Goal: Answer question/provide support: Share knowledge or assist other users

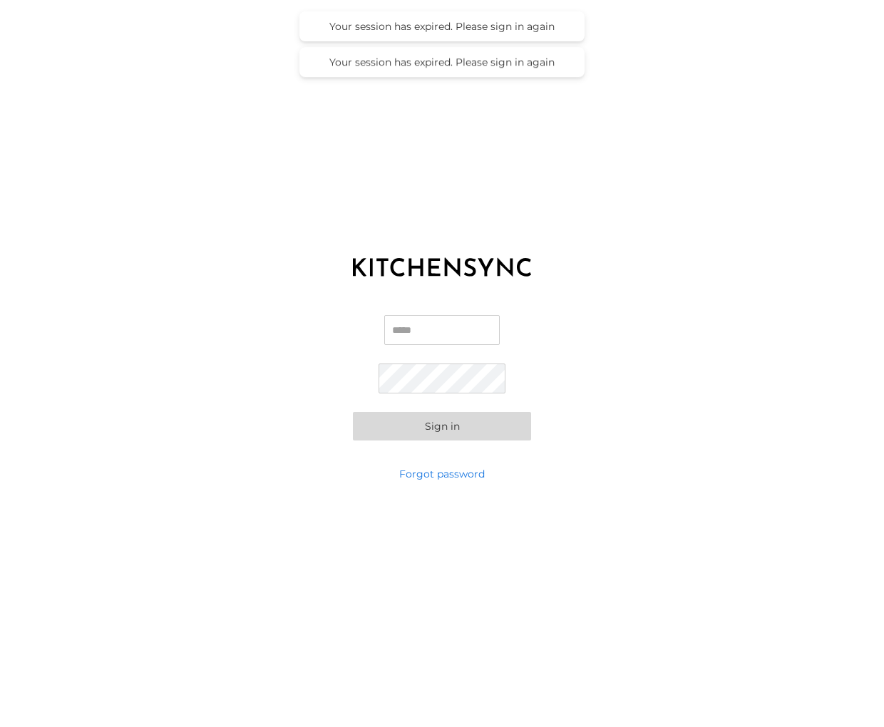
type input "**********"
click at [445, 424] on button "Sign in" at bounding box center [442, 426] width 178 height 29
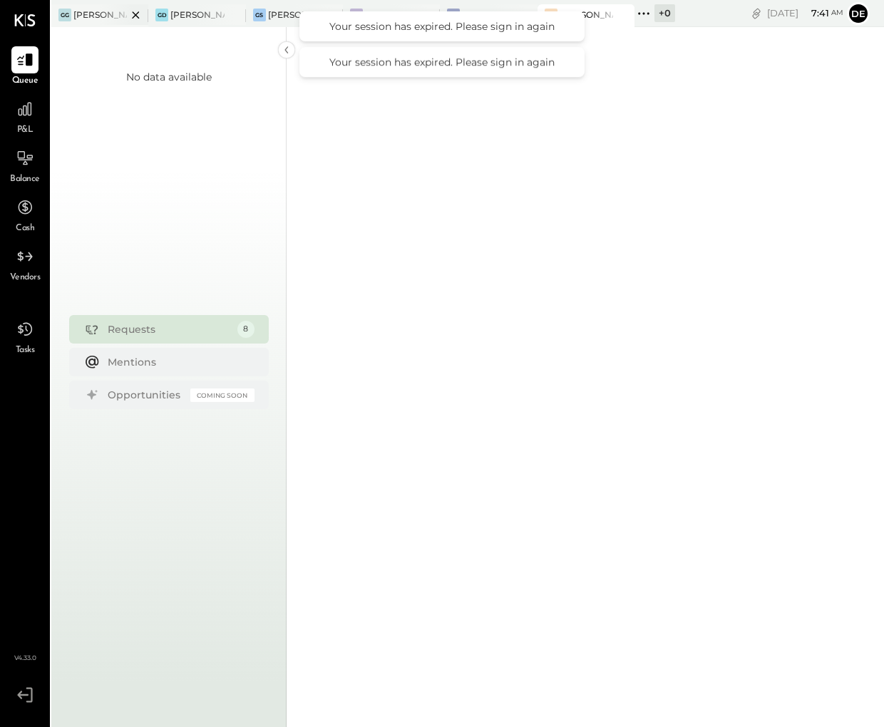
click at [96, 22] on div "[PERSON_NAME] [GEOGRAPHIC_DATA]" at bounding box center [99, 15] width 97 height 23
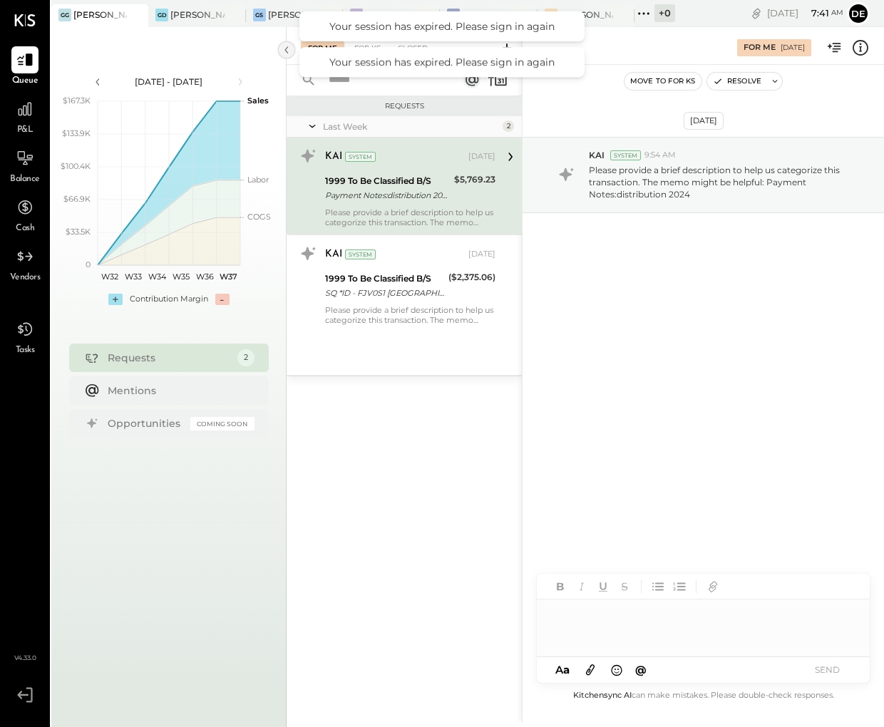
click at [287, 48] on icon at bounding box center [286, 49] width 4 height 7
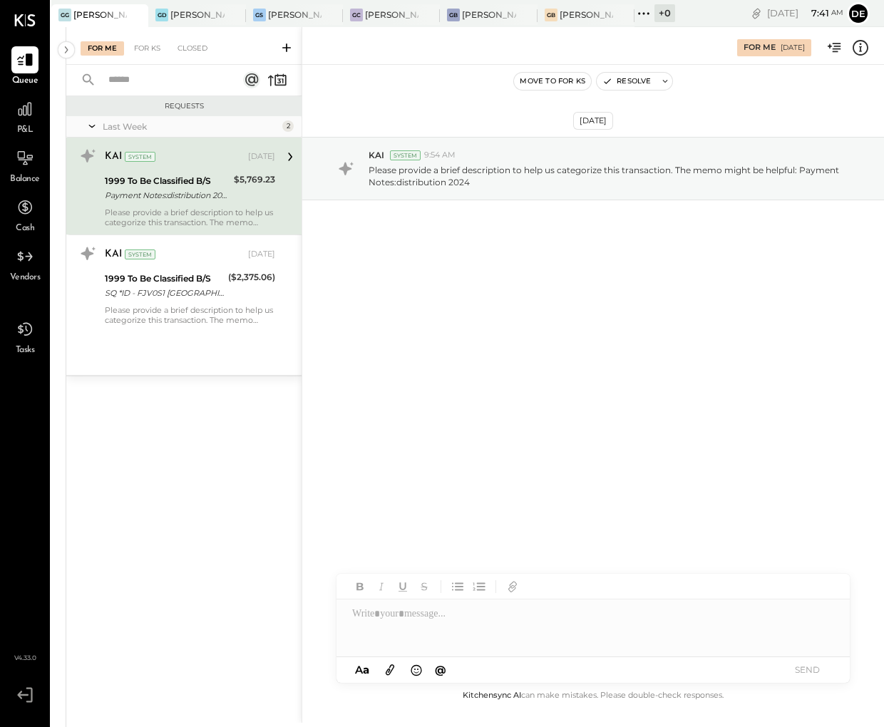
click at [102, 14] on div at bounding box center [123, 14] width 50 height 21
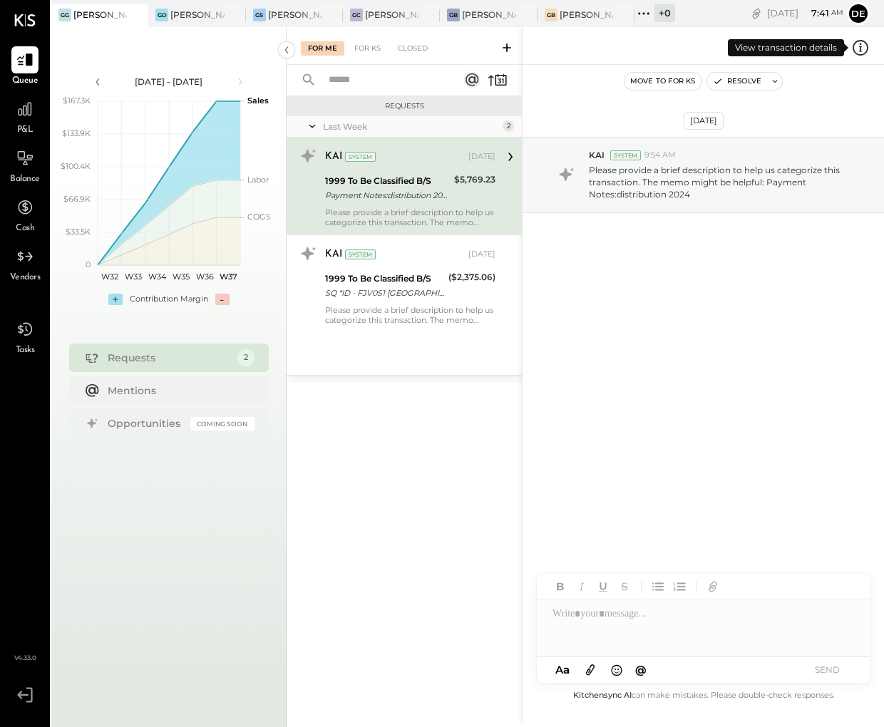
click at [865, 49] on icon at bounding box center [860, 47] width 19 height 19
click at [547, 358] on div "For Me For KS Closed Requests Last Week 2 KAI System [DATE] 1999 To Be Classifi…" at bounding box center [585, 375] width 597 height 696
click at [717, 609] on div at bounding box center [703, 627] width 333 height 57
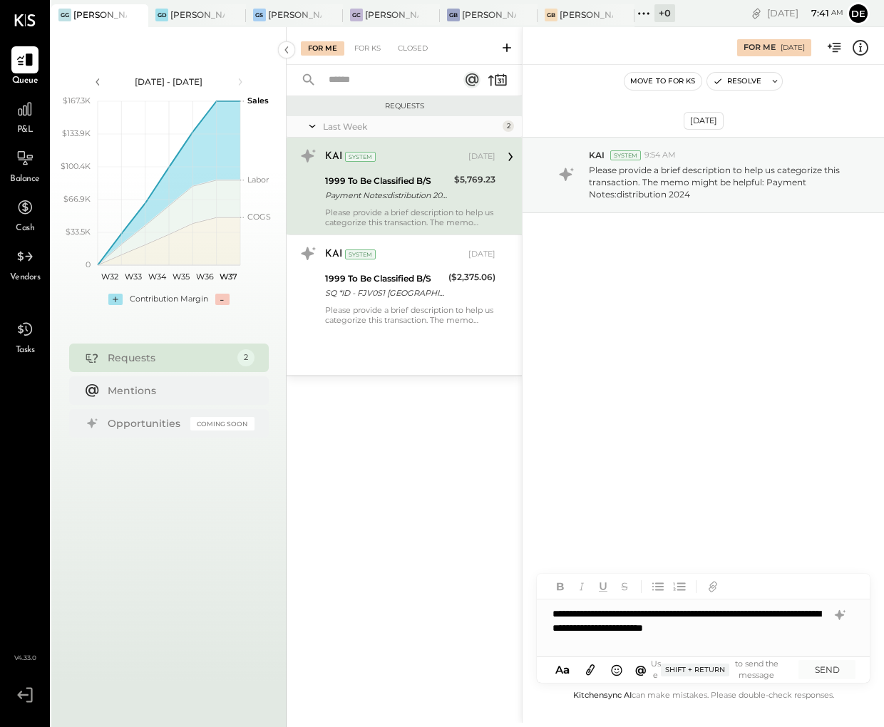
click at [696, 610] on div "**********" at bounding box center [703, 627] width 333 height 57
click at [828, 671] on button "SEND" at bounding box center [826, 669] width 57 height 19
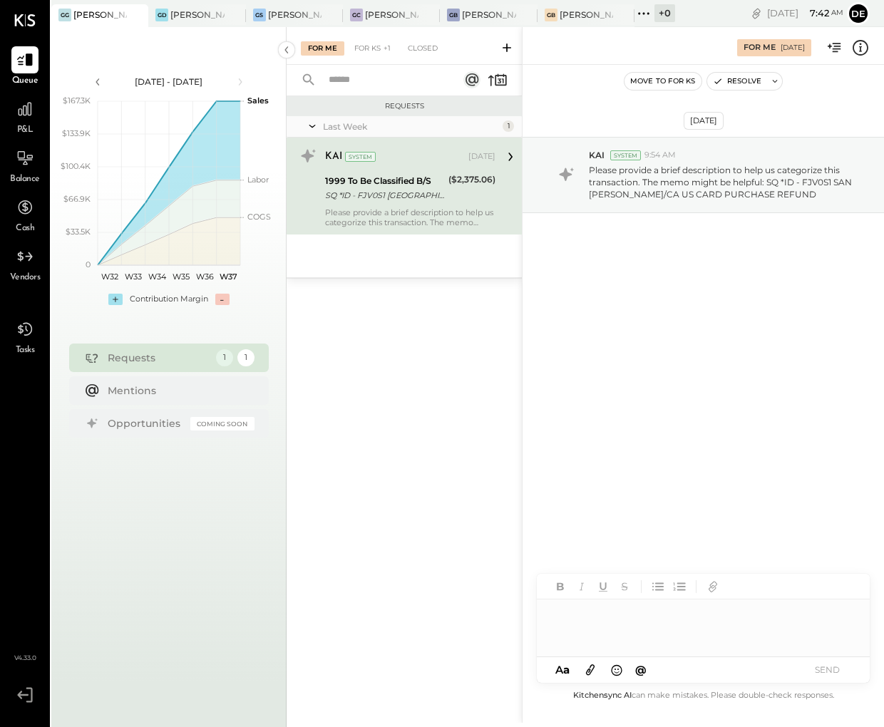
click at [374, 212] on div "Please provide a brief description to help us categorize this transaction. The …" at bounding box center [410, 217] width 170 height 20
click at [865, 51] on icon at bounding box center [860, 47] width 19 height 19
click at [537, 329] on div "For Me For KS Closed Requests Last Week 1 KAI System [DATE] 1999 To Be Classifi…" at bounding box center [585, 375] width 597 height 696
click at [857, 50] on icon at bounding box center [860, 47] width 19 height 19
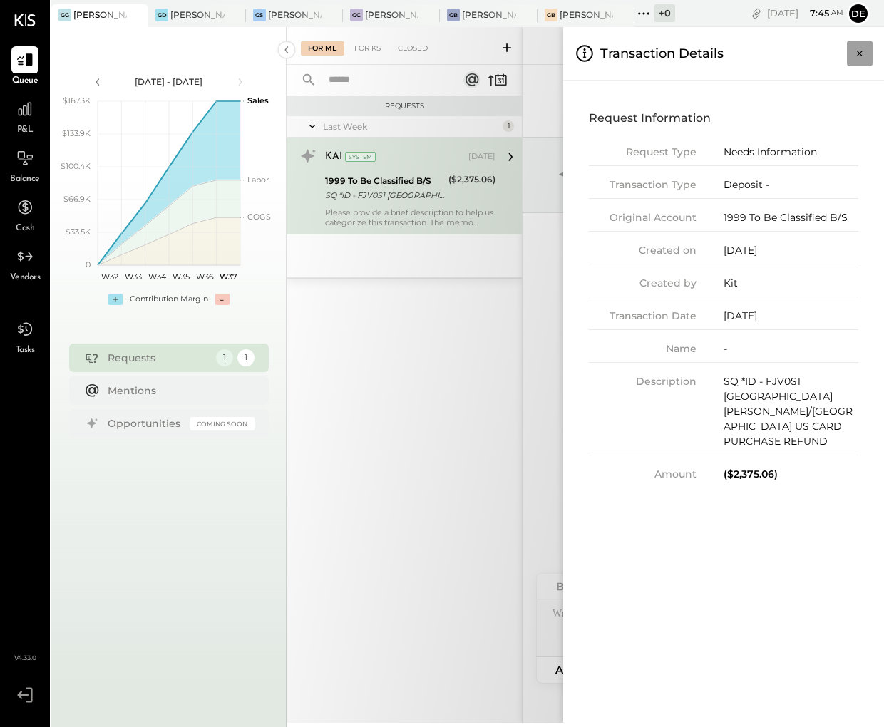
click at [853, 56] on icon "Close panel" at bounding box center [859, 53] width 14 height 14
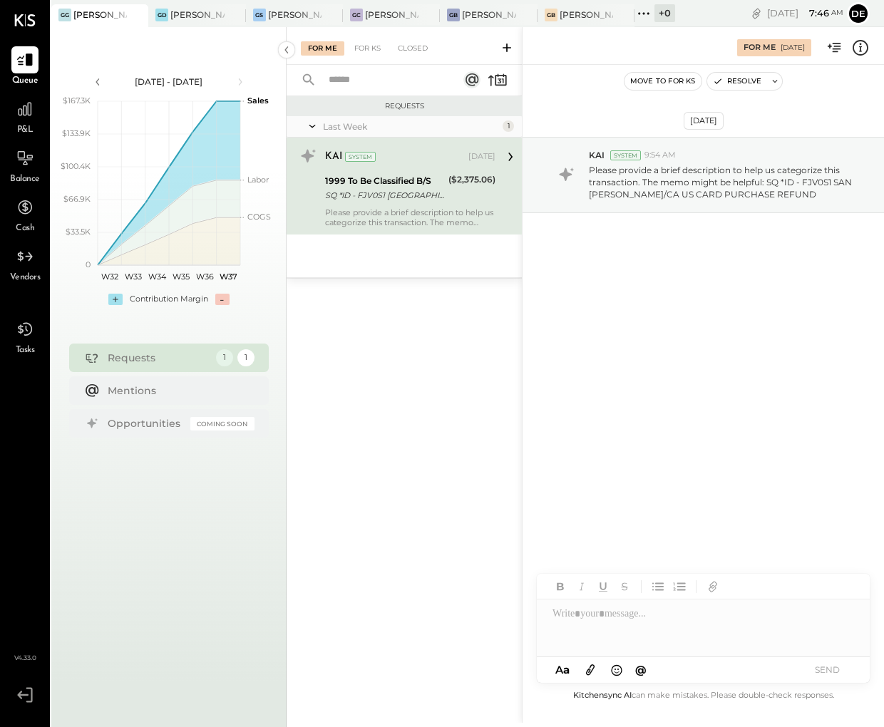
click at [695, 634] on div at bounding box center [703, 627] width 333 height 57
click at [840, 676] on button "SEND" at bounding box center [826, 669] width 57 height 19
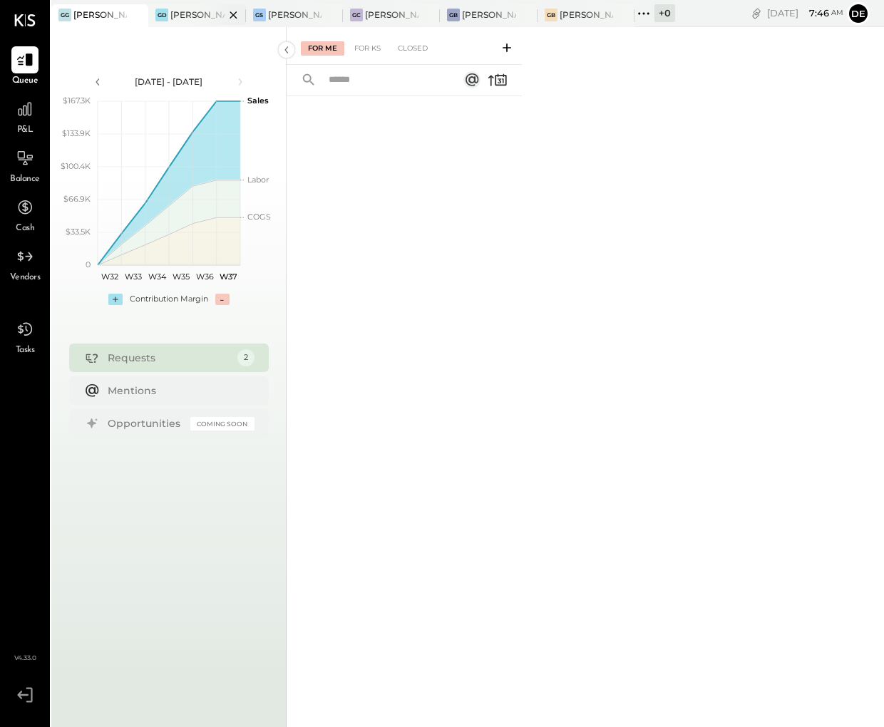
click at [199, 15] on div at bounding box center [221, 14] width 50 height 21
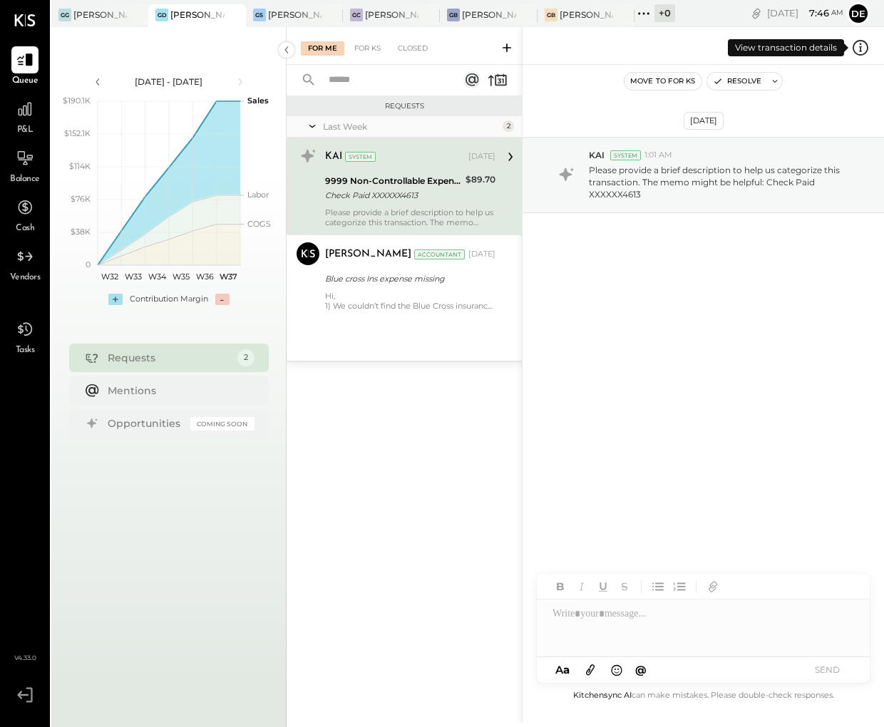
click at [867, 47] on icon at bounding box center [860, 48] width 16 height 16
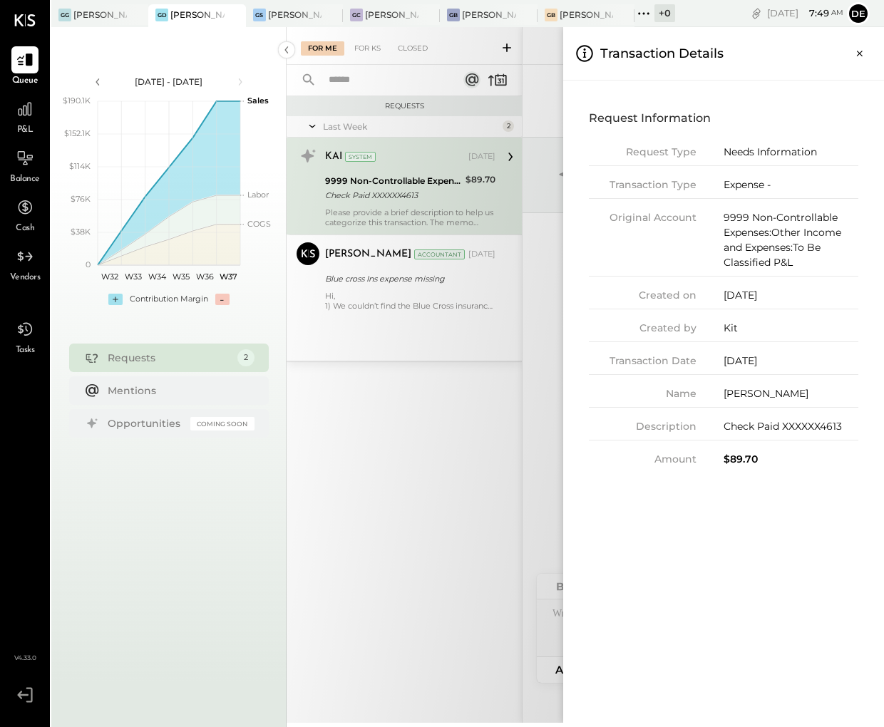
click at [570, 367] on div "Request Information Request Type Needs Information Transaction Type Expense - O…" at bounding box center [723, 402] width 321 height 642
click at [552, 376] on div "For Me For KS Closed Requests Last Week 2 KAI System [DATE] 9999 Non-Controllab…" at bounding box center [585, 375] width 597 height 696
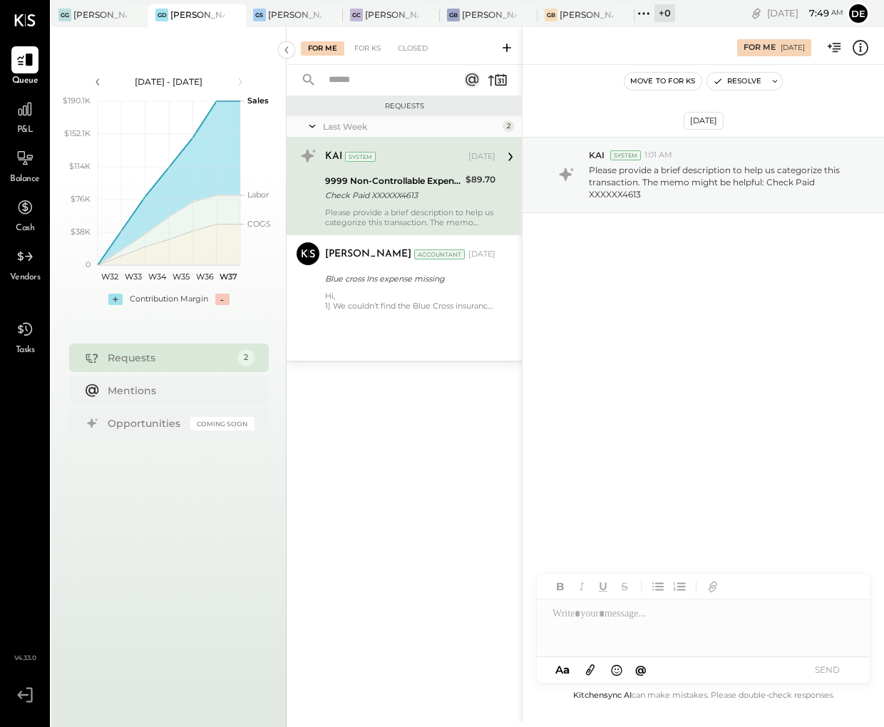
click at [639, 647] on div at bounding box center [703, 627] width 333 height 57
click at [835, 679] on button "SEND" at bounding box center [826, 669] width 57 height 19
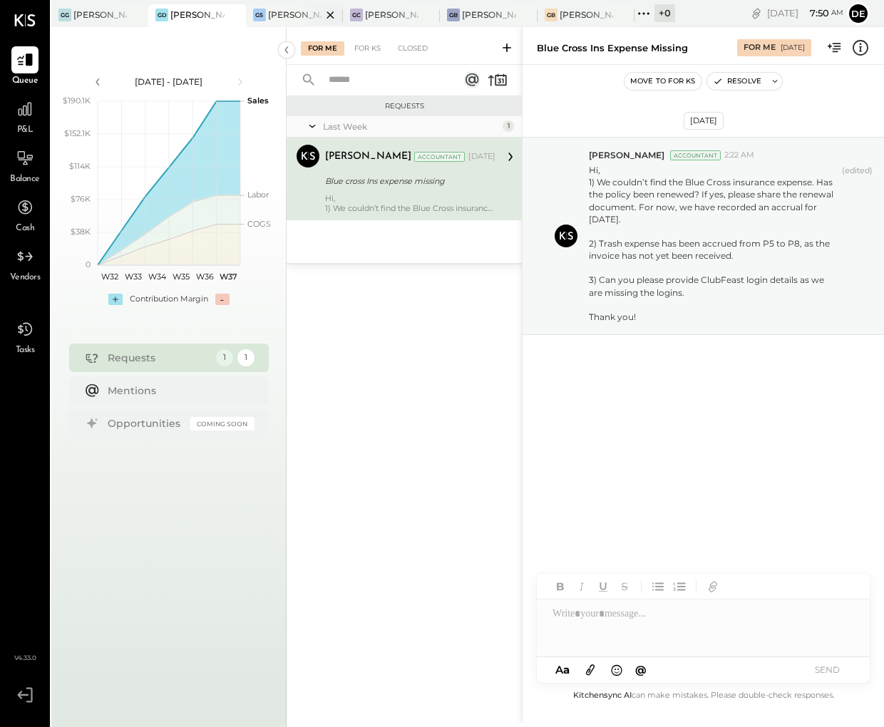
click at [285, 20] on div "[PERSON_NAME] Seaport" at bounding box center [294, 15] width 53 height 12
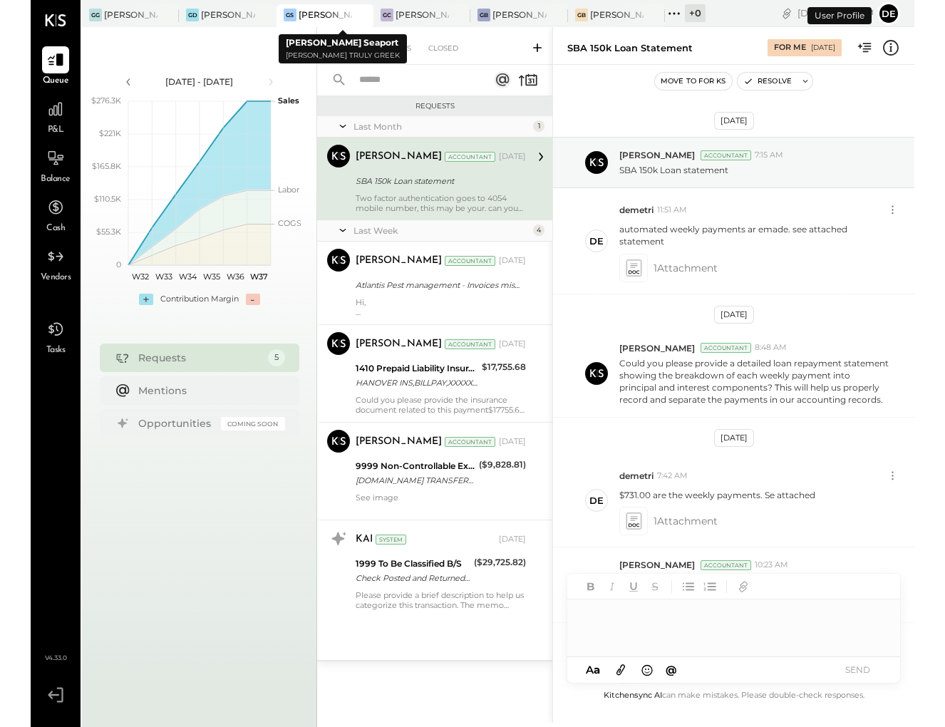
scroll to position [564, 0]
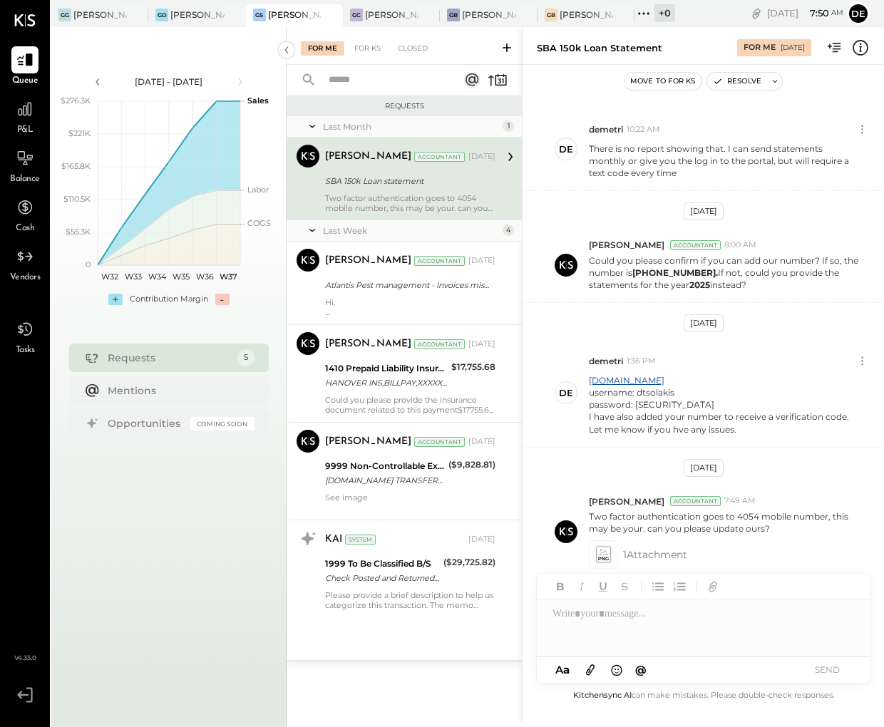
click at [343, 182] on div "SBA 150k Loan statement" at bounding box center [408, 181] width 166 height 14
drag, startPoint x: 634, startPoint y: 272, endPoint x: 689, endPoint y: 275, distance: 55.7
click at [683, 275] on b "[PHONE_NUMBER]." at bounding box center [675, 272] width 86 height 11
drag, startPoint x: 700, startPoint y: 274, endPoint x: 659, endPoint y: 272, distance: 40.7
click at [636, 274] on b "[PHONE_NUMBER]." at bounding box center [675, 272] width 86 height 11
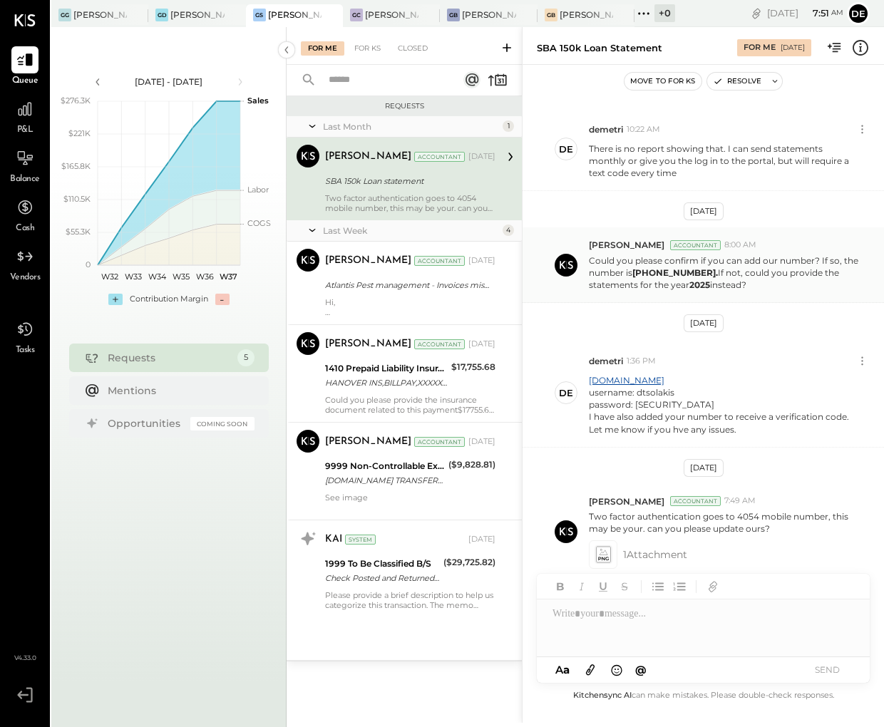
click at [686, 279] on p "Could you please confirm if you can add our number? If so, the number is [PHONE…" at bounding box center [723, 272] width 269 height 36
drag, startPoint x: 701, startPoint y: 272, endPoint x: 670, endPoint y: 271, distance: 30.7
click at [635, 272] on b "[PHONE_NUMBER]." at bounding box center [675, 272] width 86 height 11
copy b "[PHONE_NUMBER]"
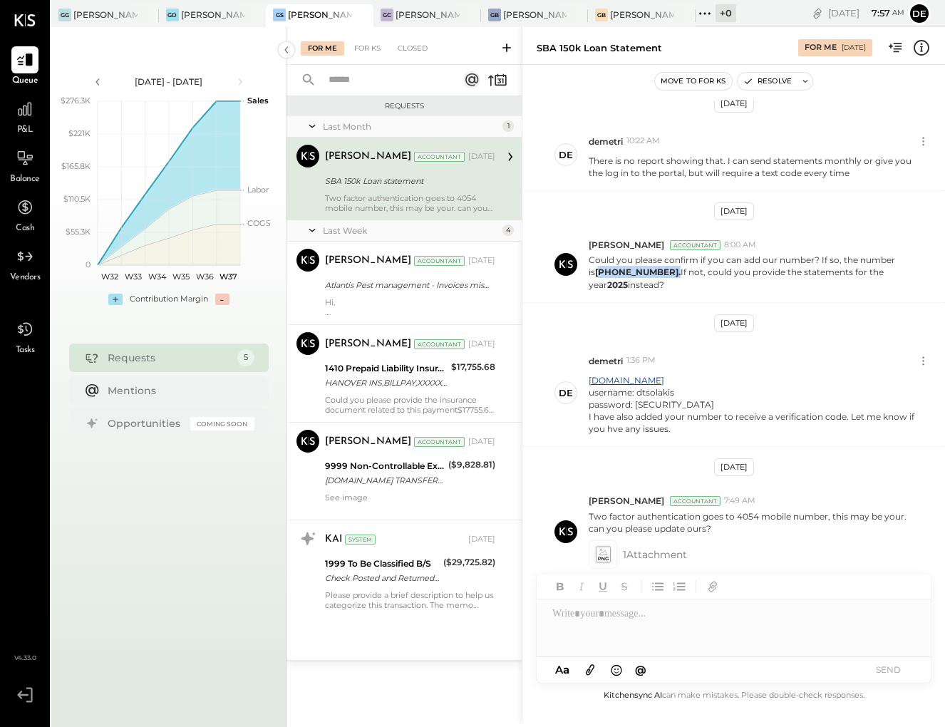
scroll to position [527, 0]
click at [692, 624] on div at bounding box center [734, 627] width 394 height 57
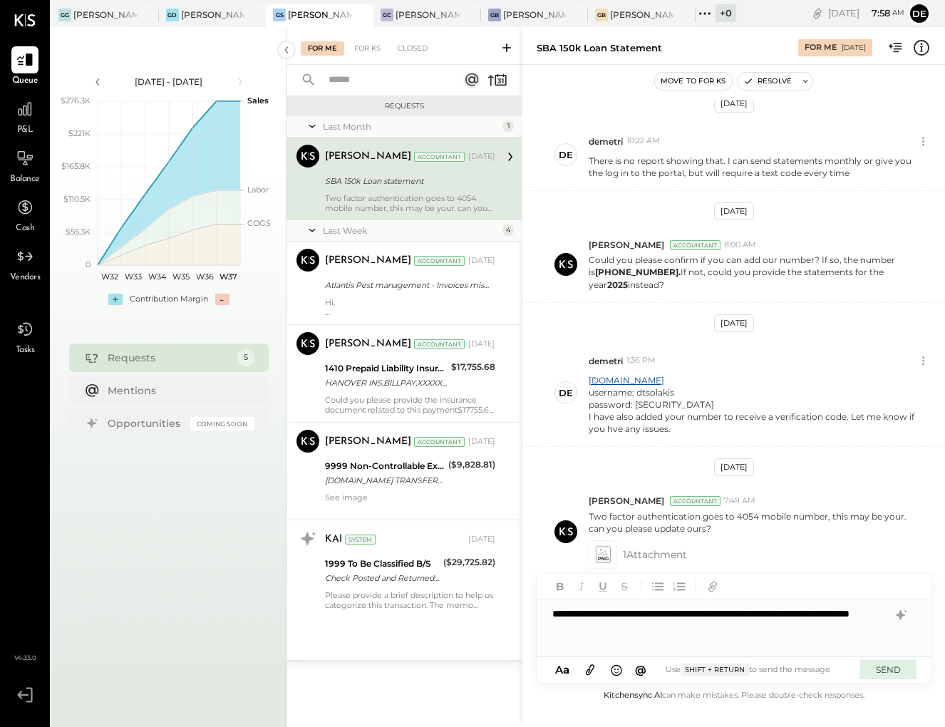
click at [883, 675] on button "SEND" at bounding box center [888, 669] width 57 height 19
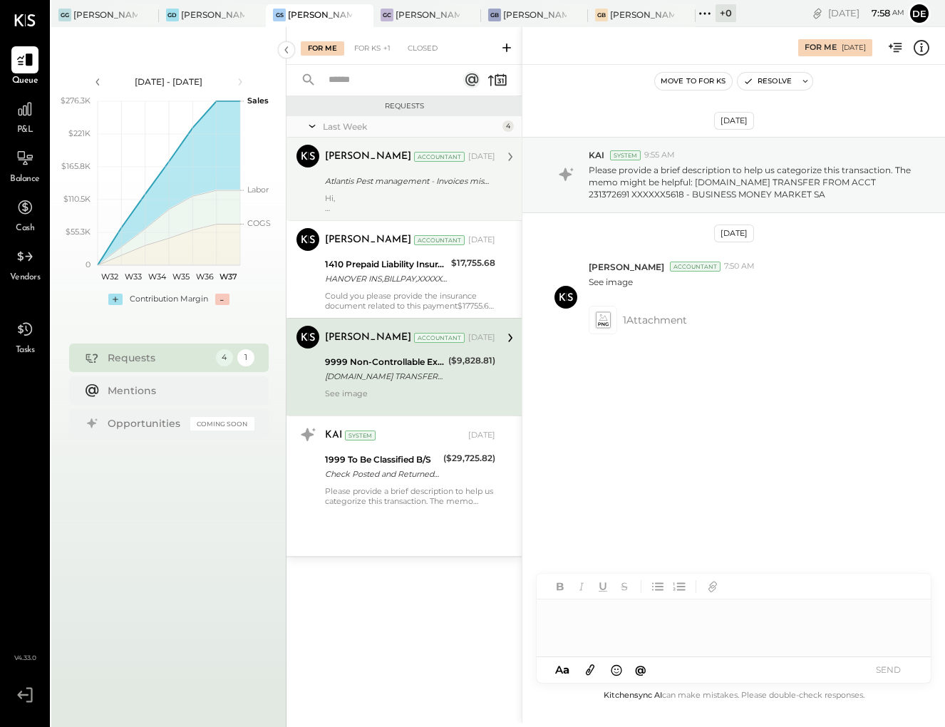
click at [356, 179] on div "Atlantis Pest management - Invoices missing in Aug-25" at bounding box center [408, 181] width 166 height 14
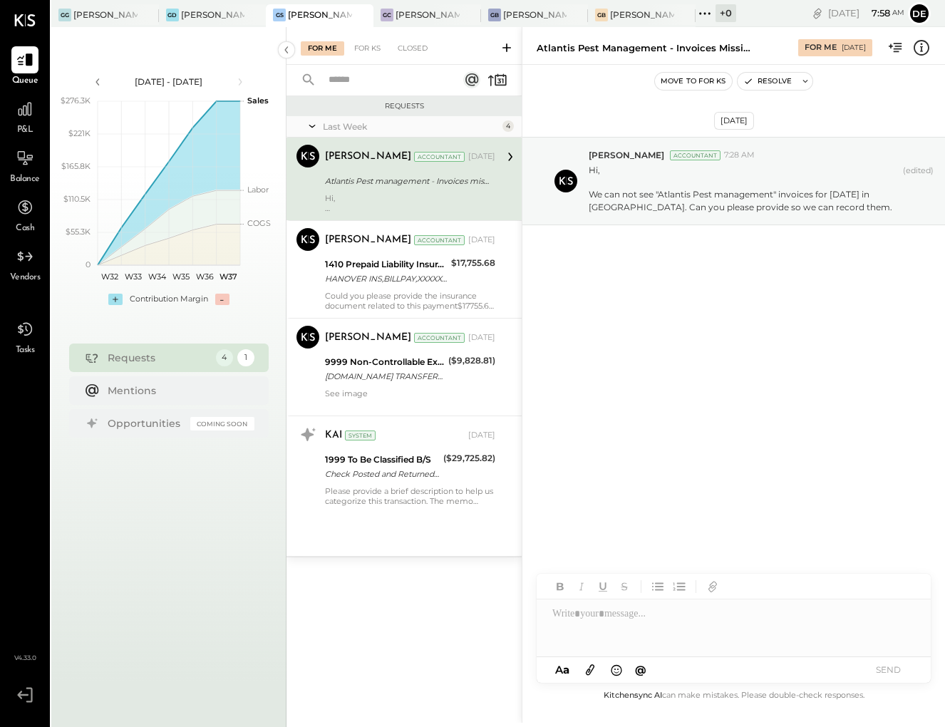
click at [681, 628] on div at bounding box center [734, 627] width 394 height 57
click at [883, 665] on button "SEND" at bounding box center [888, 669] width 57 height 19
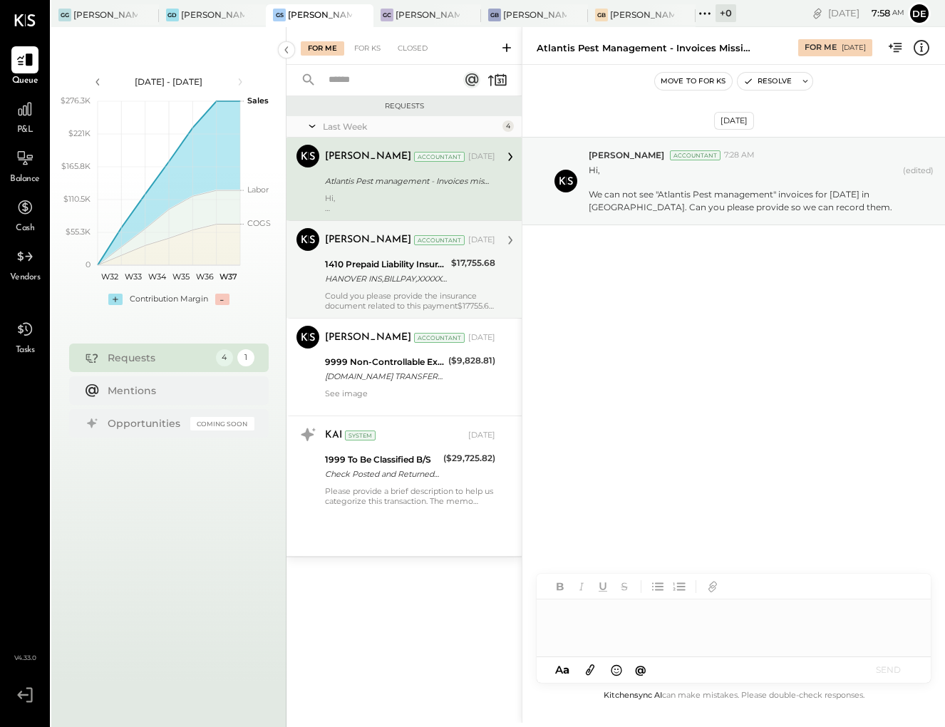
click at [372, 274] on div "HANOVER INS,BILLPAY,XXXXXX0160" at bounding box center [386, 279] width 122 height 14
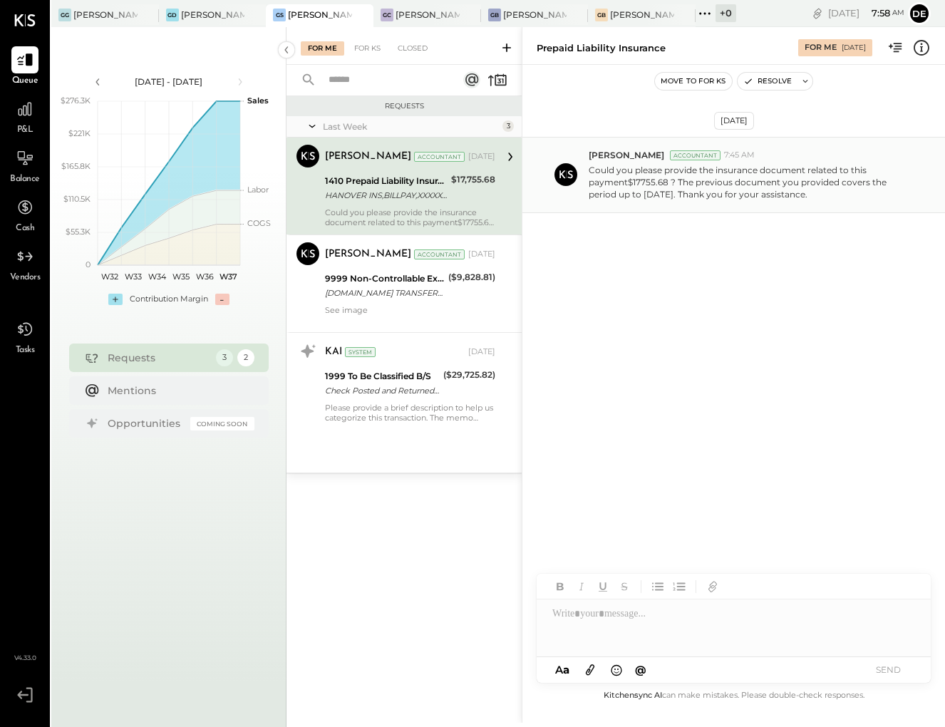
click at [621, 180] on p "Could you please provide the insurance document related to this payment$17755.6…" at bounding box center [753, 182] width 328 height 36
drag, startPoint x: 589, startPoint y: 167, endPoint x: 793, endPoint y: 198, distance: 205.4
click at [793, 198] on p "Could you please provide the insurance document related to this payment$17755.6…" at bounding box center [753, 182] width 328 height 36
copy p "Could you please provide the insurance document related to this payment$17755.6…"
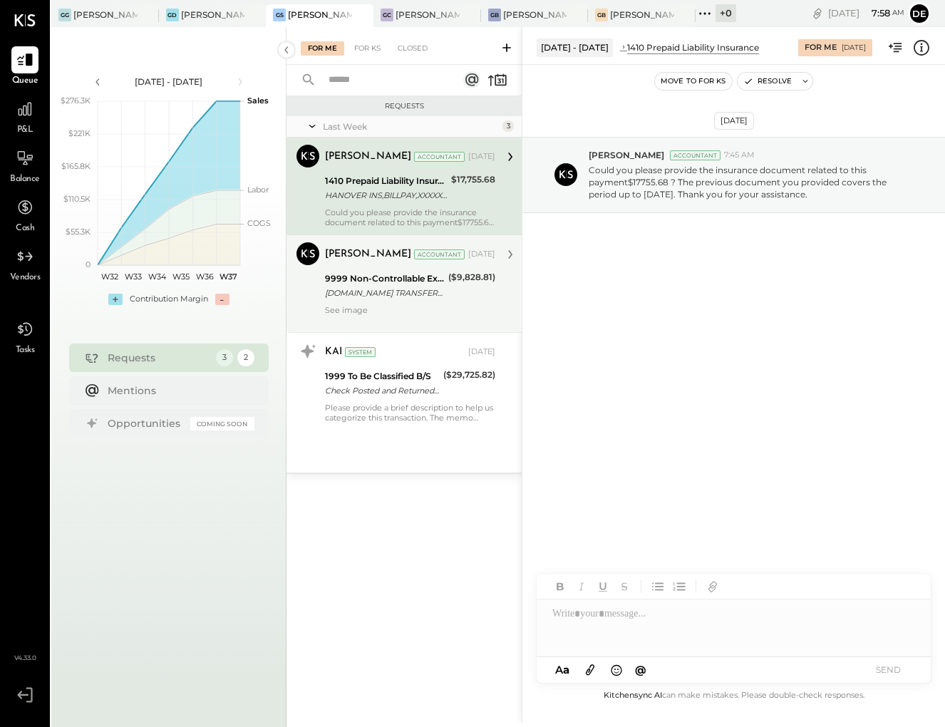
click at [337, 297] on div "[DOMAIN_NAME] TRANSFER FROM ACCT 231372691 XXXXXX5618 - BUSINESS MONEY MARKET SA" at bounding box center [384, 293] width 119 height 14
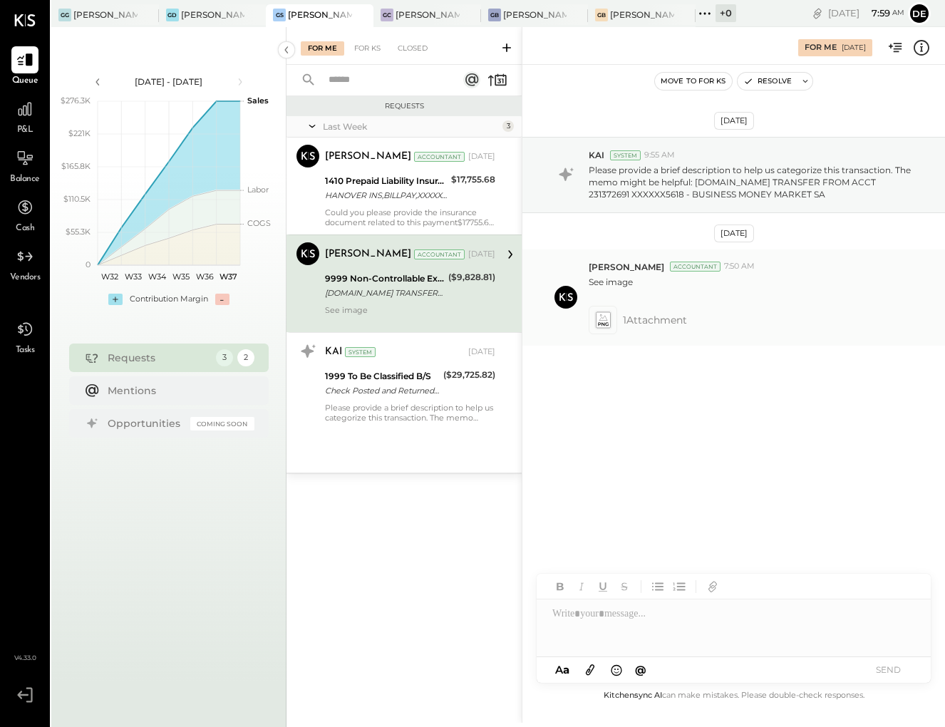
click at [608, 322] on icon at bounding box center [602, 319] width 15 height 16
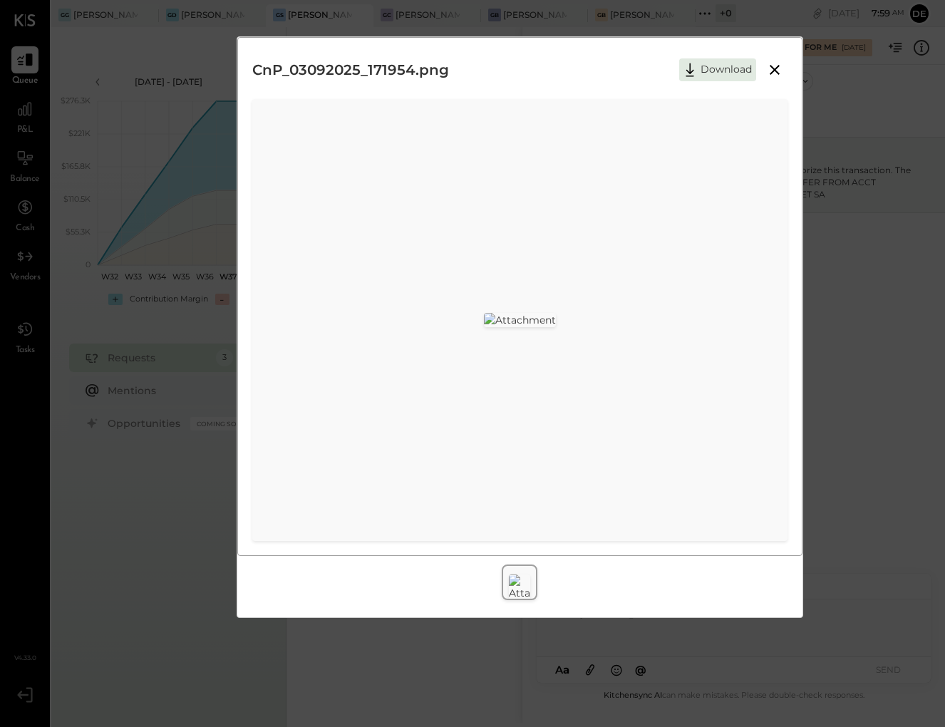
click at [778, 68] on icon at bounding box center [774, 69] width 17 height 17
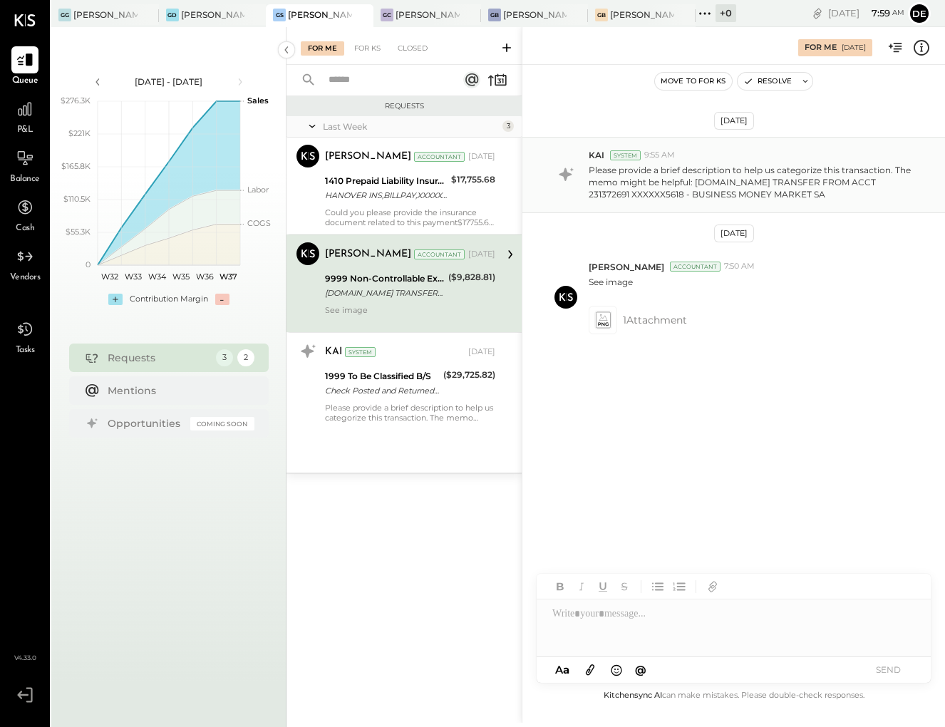
click at [789, 181] on p "Please provide a brief description to help us categorize this transaction. The …" at bounding box center [753, 182] width 328 height 36
click at [707, 618] on div at bounding box center [734, 627] width 394 height 57
click at [883, 51] on icon at bounding box center [921, 47] width 19 height 19
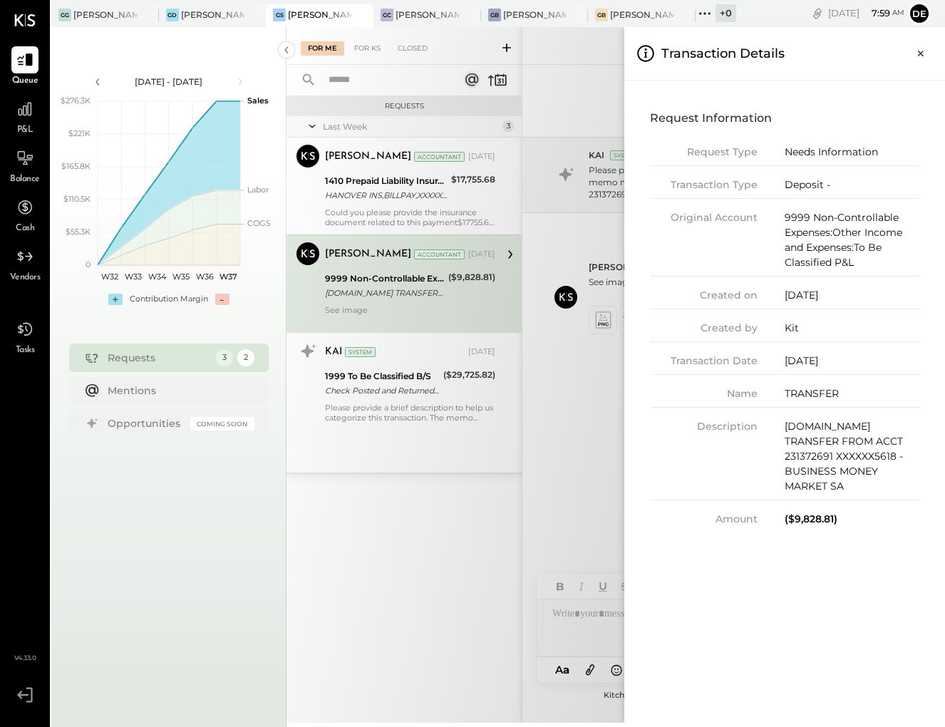
click at [586, 422] on div "For Me For KS Closed Requests Last Week 3 [PERSON_NAME] Accountant [PERSON_NAME…" at bounding box center [616, 375] width 659 height 696
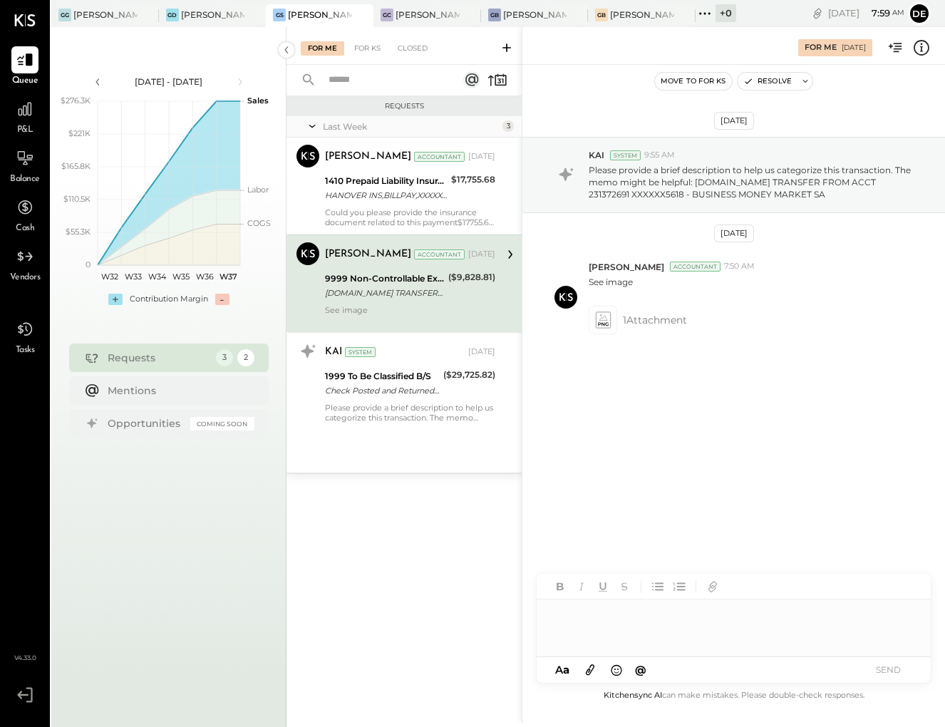
click at [653, 632] on div at bounding box center [734, 627] width 394 height 57
click at [883, 664] on button "SEND" at bounding box center [888, 669] width 57 height 19
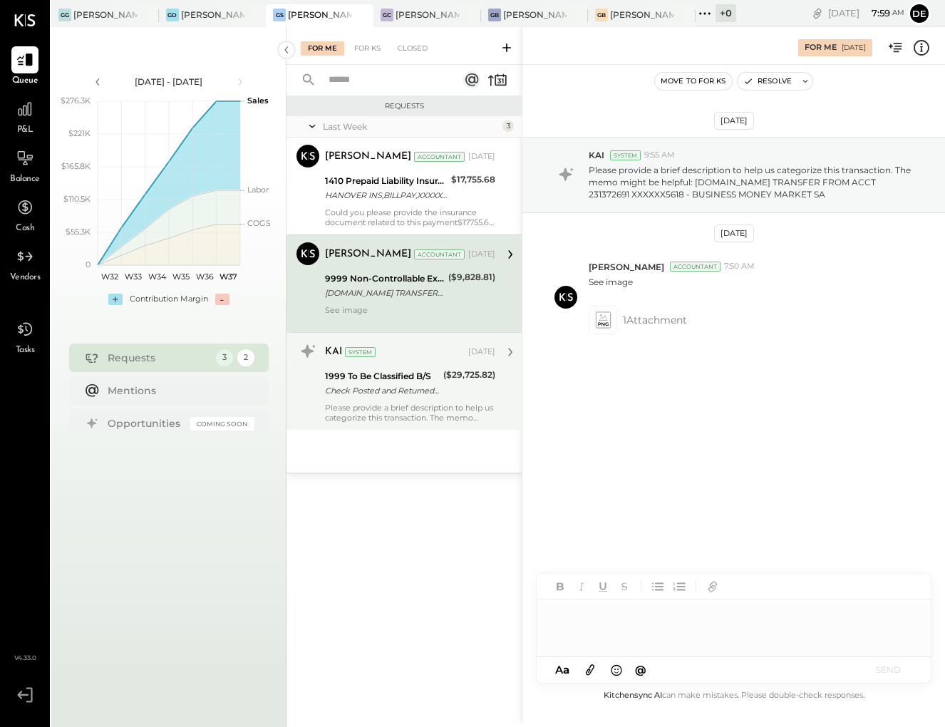
click at [410, 386] on div "Check Posted and Returned XXXXXX0016" at bounding box center [382, 390] width 114 height 14
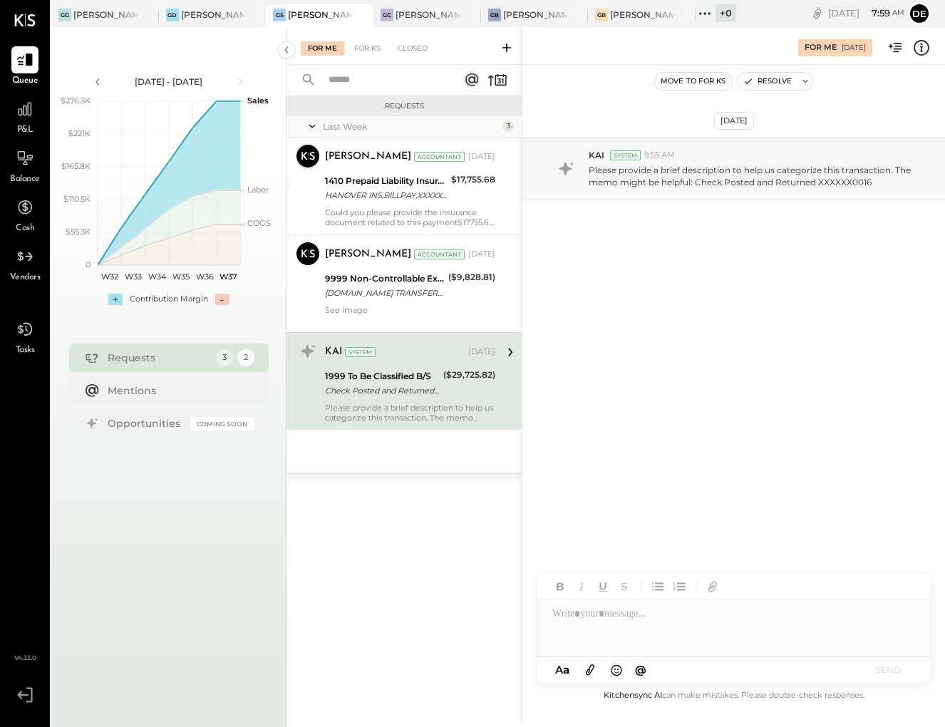
click at [627, 630] on div at bounding box center [734, 627] width 394 height 57
click at [669, 615] on div "**********" at bounding box center [734, 627] width 394 height 57
click at [622, 614] on div "**********" at bounding box center [734, 627] width 394 height 57
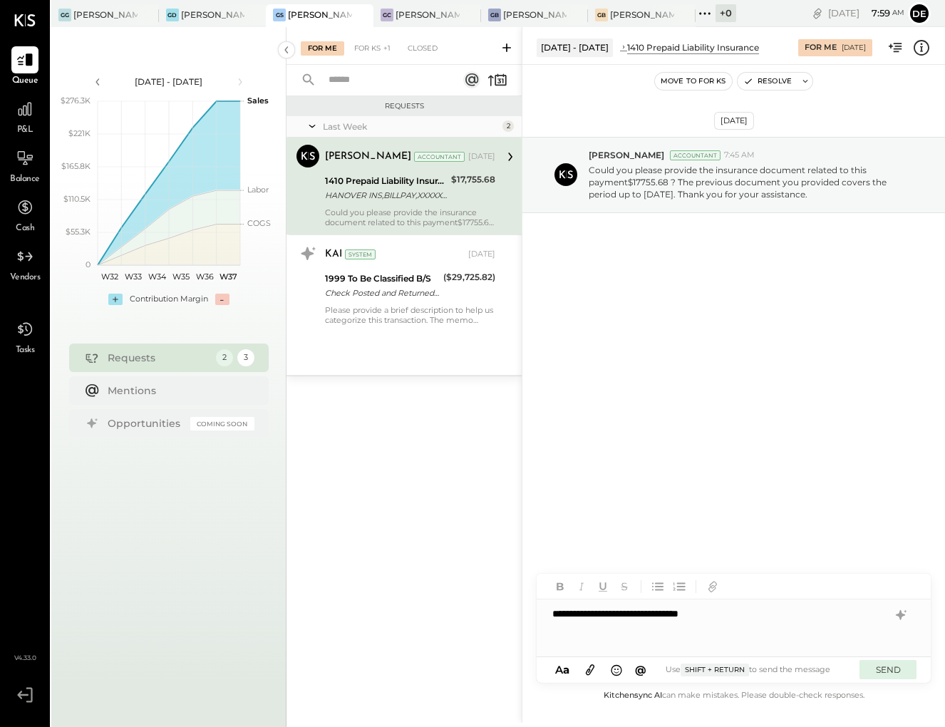
click at [882, 667] on button "SEND" at bounding box center [888, 669] width 57 height 19
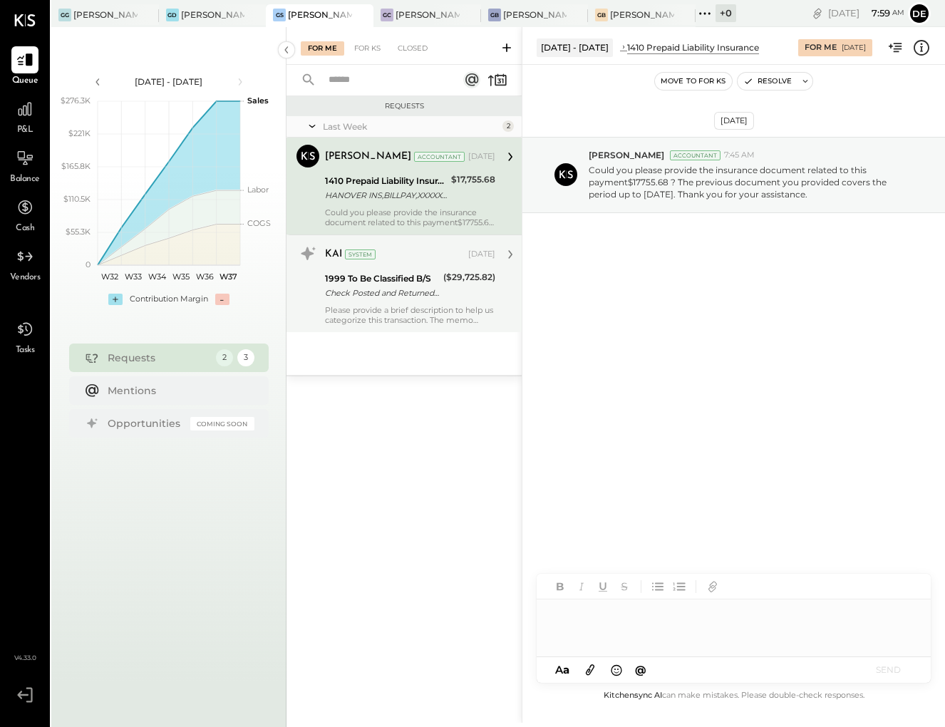
click at [386, 308] on div "Please provide a brief description to help us categorize this transaction. The …" at bounding box center [410, 315] width 170 height 20
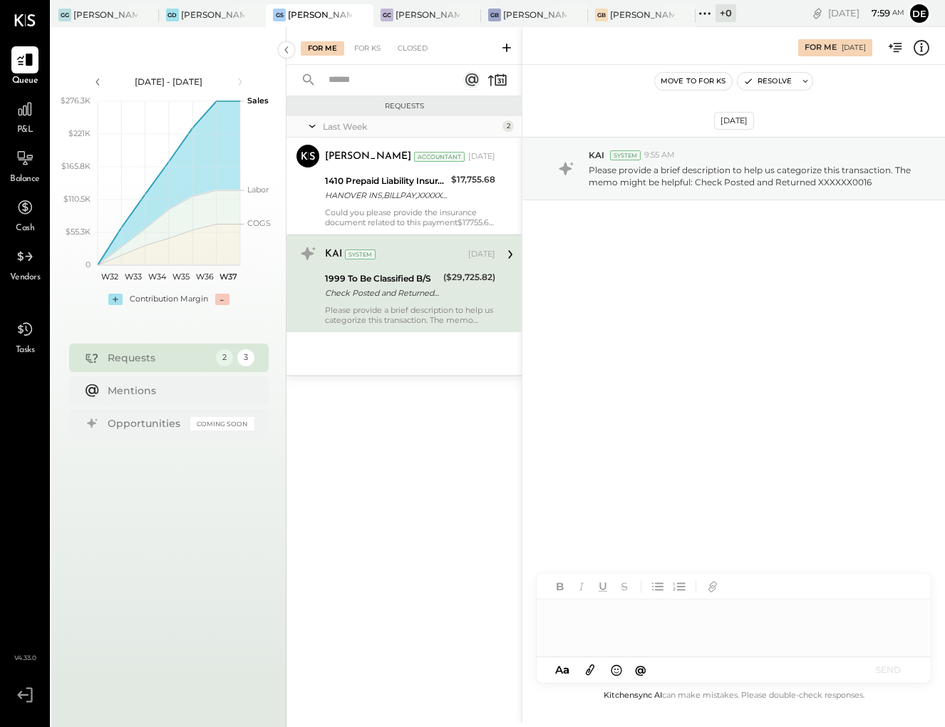
drag, startPoint x: 718, startPoint y: 616, endPoint x: 711, endPoint y: 609, distance: 10.1
click at [718, 616] on div at bounding box center [734, 627] width 394 height 57
click at [712, 612] on div at bounding box center [734, 627] width 394 height 57
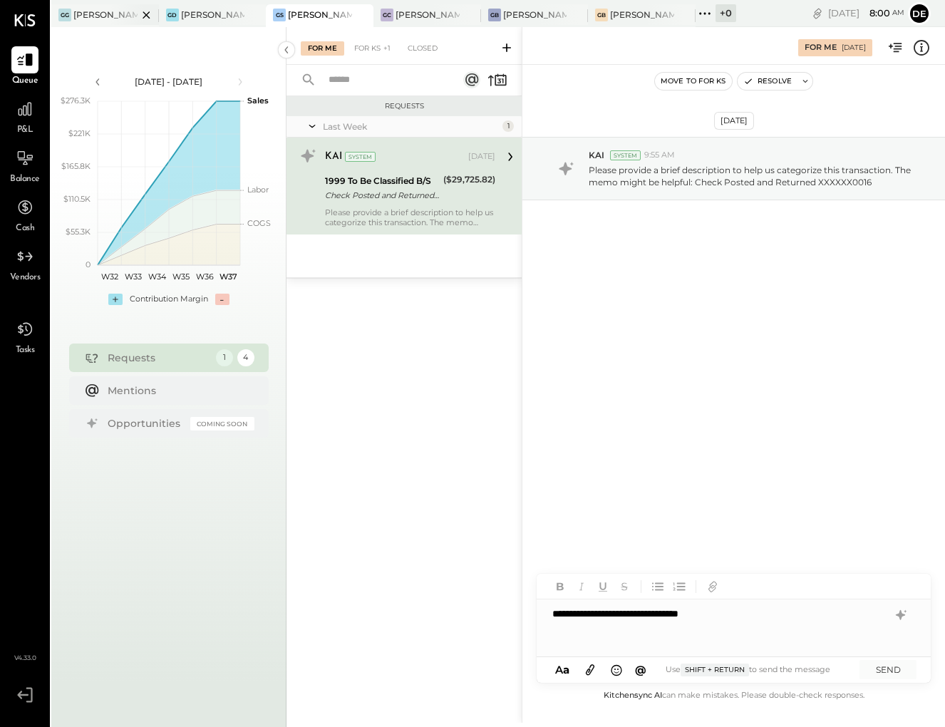
click at [117, 24] on div at bounding box center [134, 14] width 50 height 21
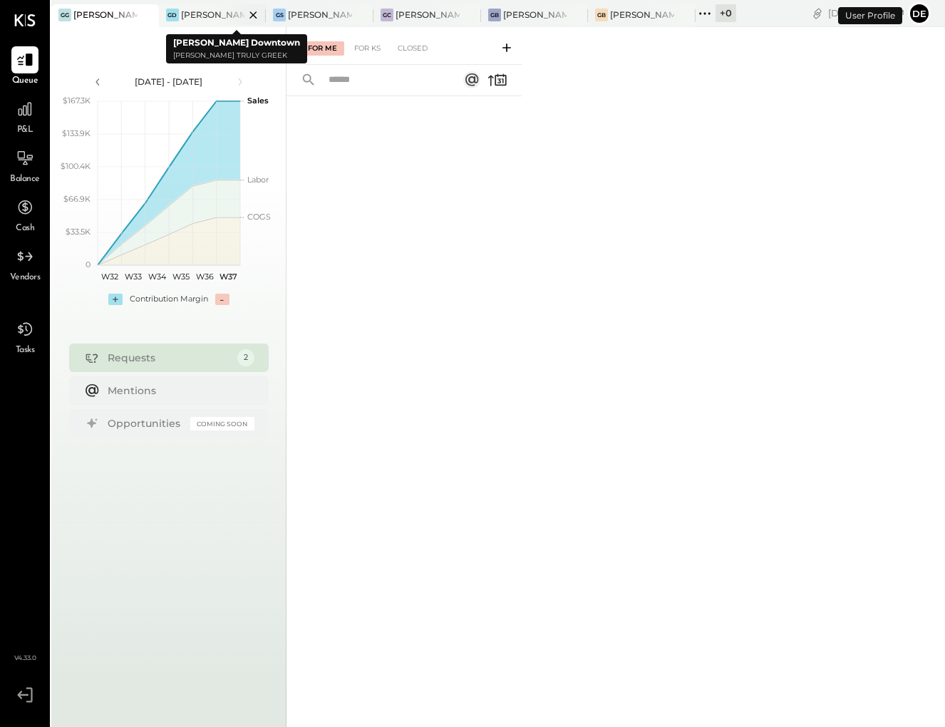
click at [213, 16] on div "[PERSON_NAME] Downtown" at bounding box center [213, 15] width 64 height 12
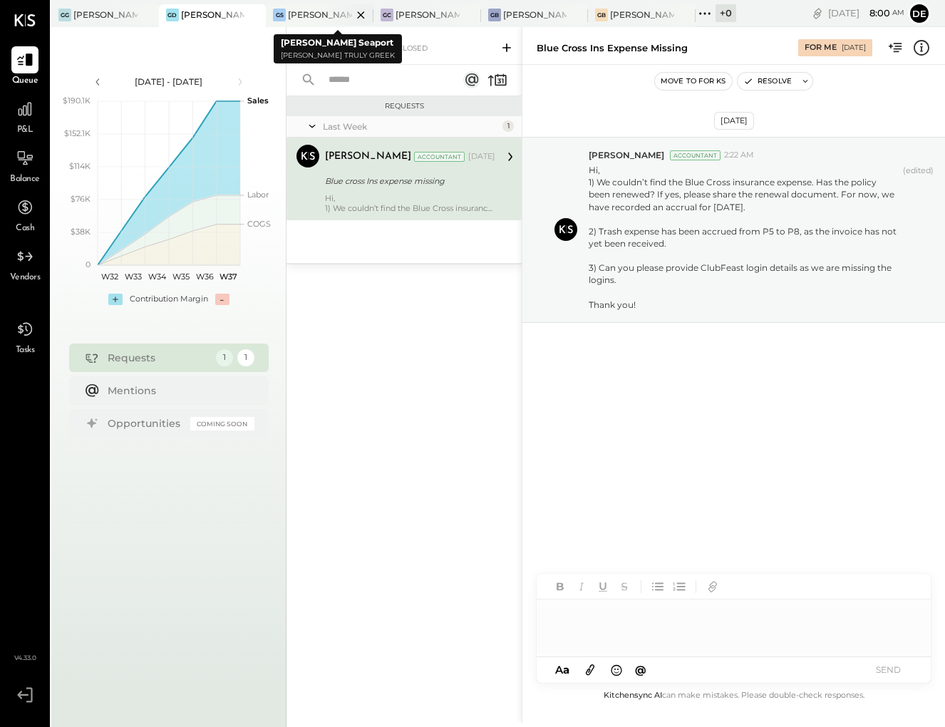
click at [319, 16] on div "[PERSON_NAME] Seaport" at bounding box center [320, 15] width 64 height 12
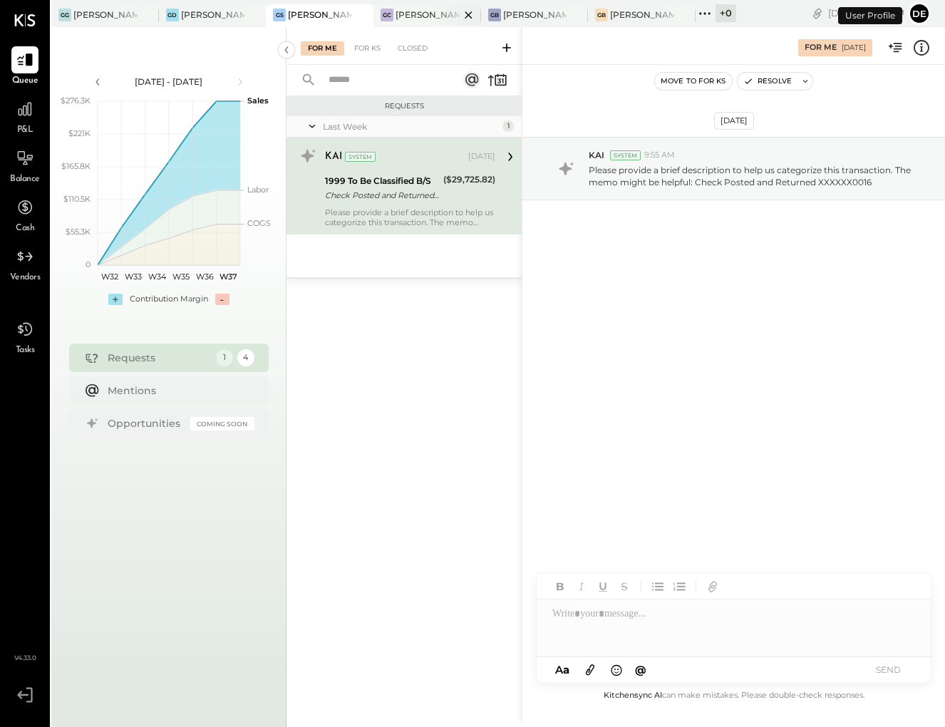
click at [456, 19] on div at bounding box center [456, 14] width 50 height 21
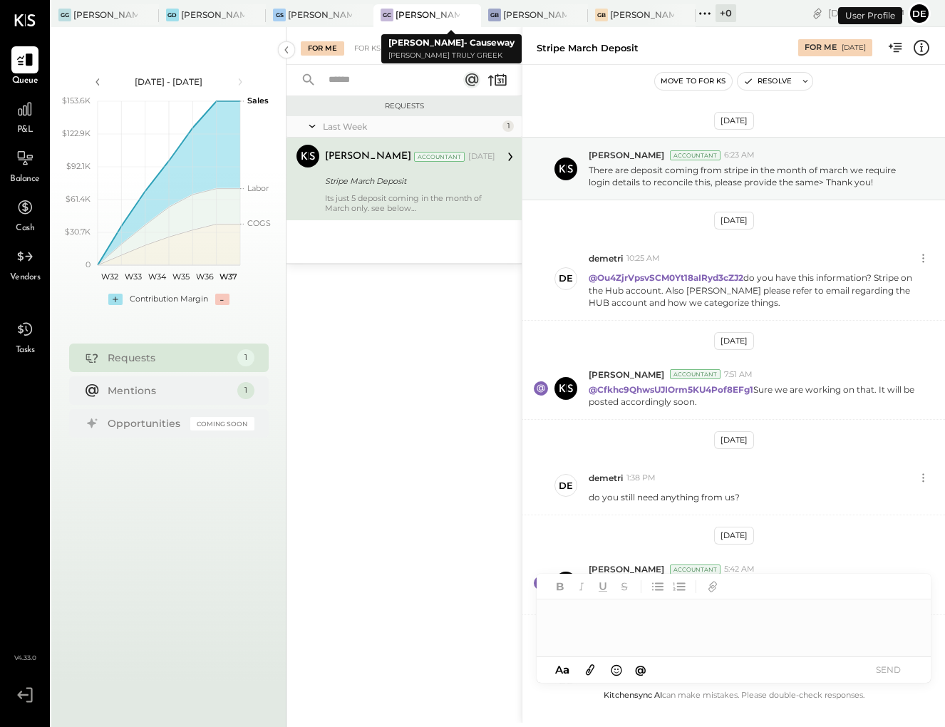
scroll to position [251, 0]
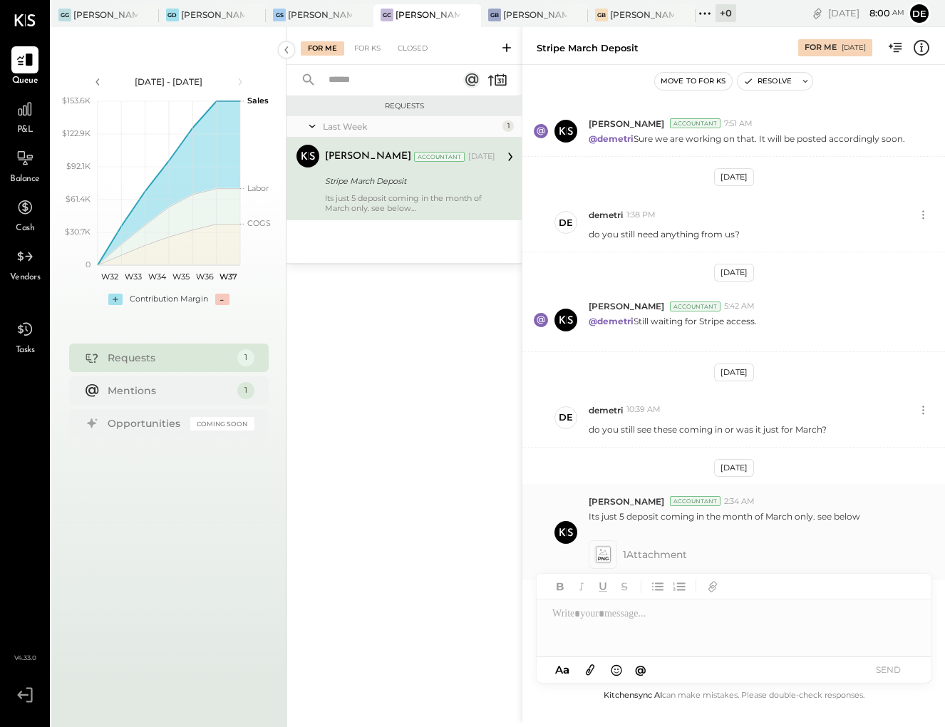
click at [604, 558] on icon at bounding box center [602, 555] width 15 height 16
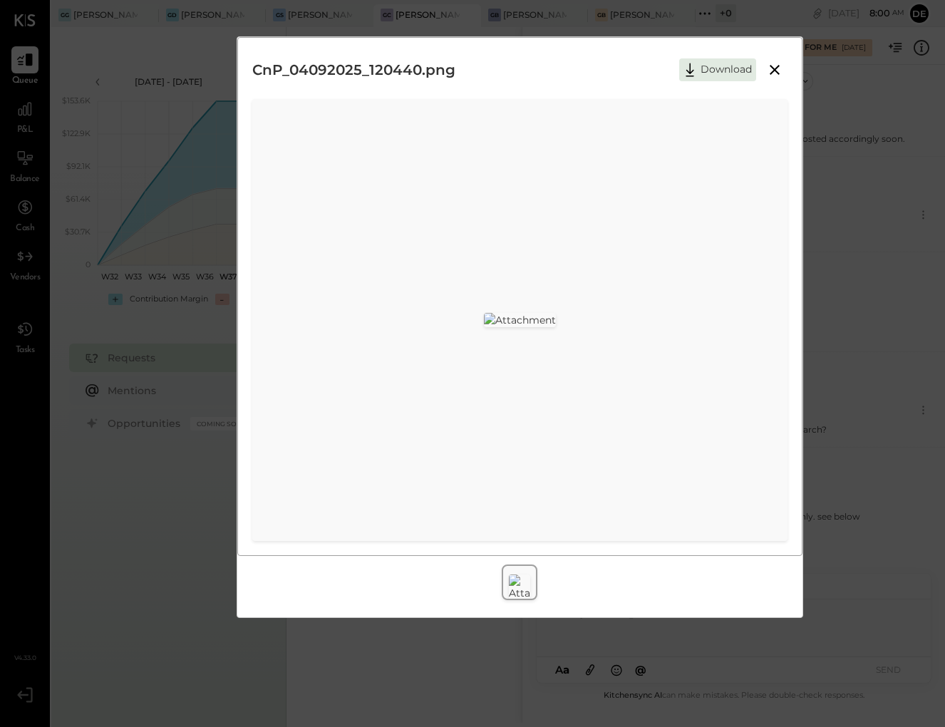
click at [784, 70] on button at bounding box center [775, 70] width 26 height 19
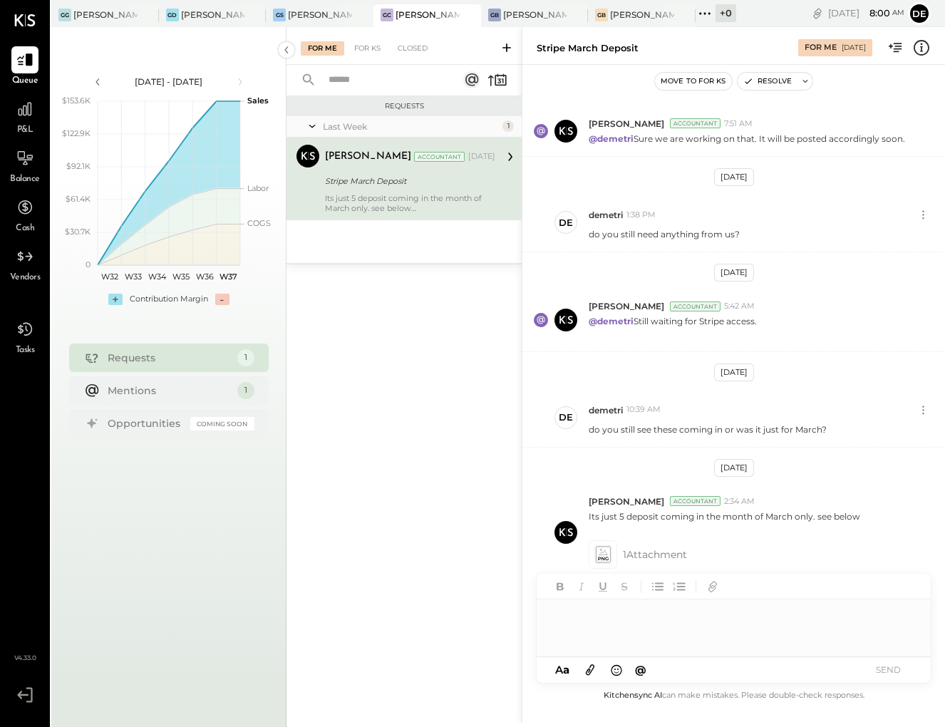
click at [772, 632] on div at bounding box center [734, 627] width 394 height 57
click at [881, 677] on button "SEND" at bounding box center [888, 669] width 57 height 19
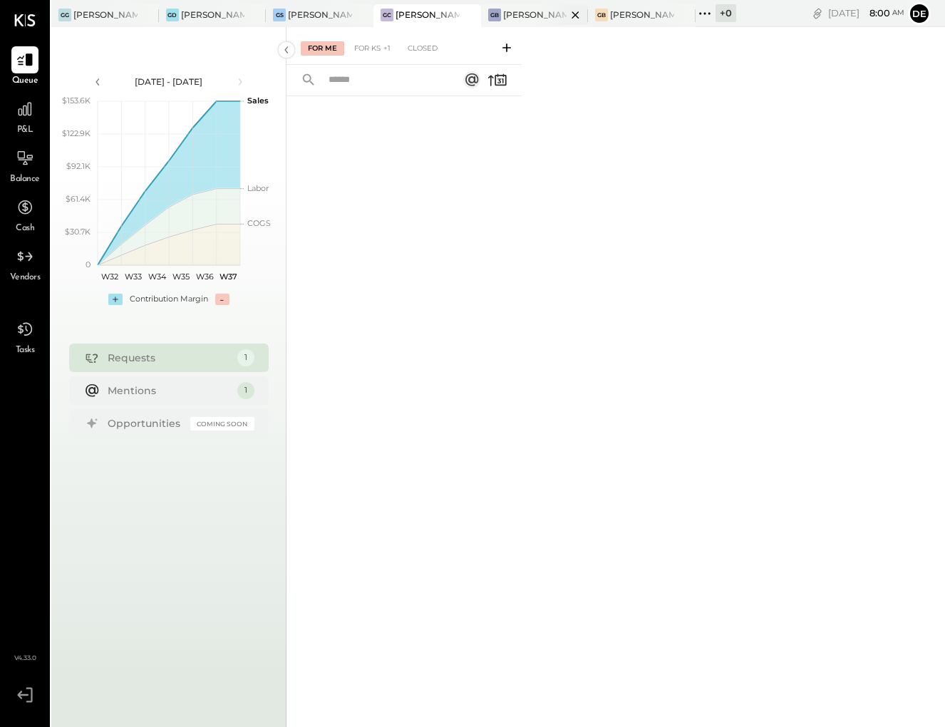
click at [539, 24] on div at bounding box center [563, 14] width 50 height 21
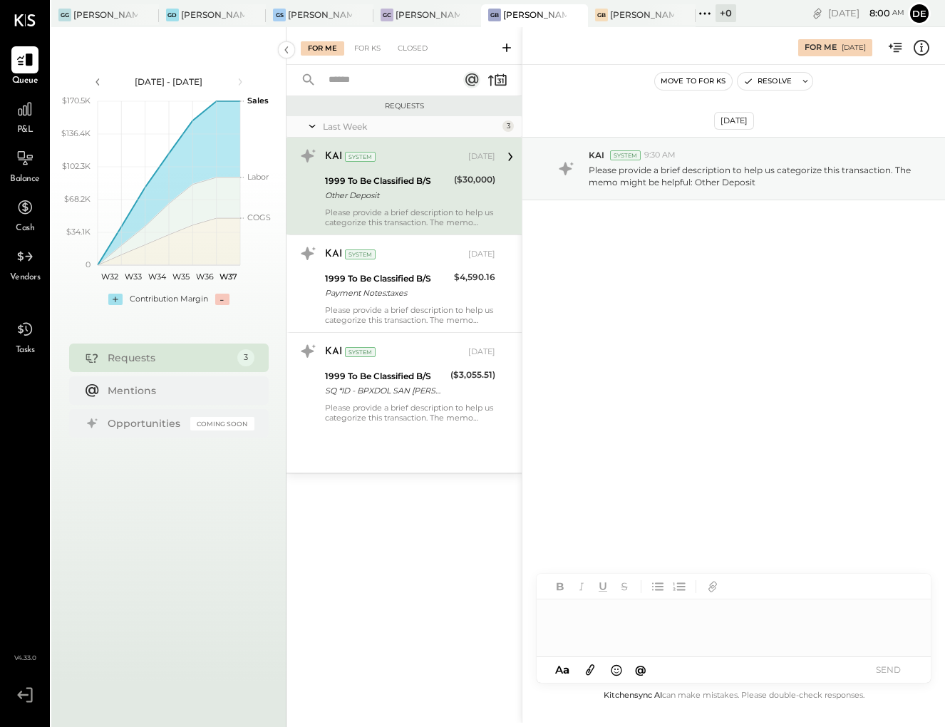
click at [718, 633] on div at bounding box center [734, 627] width 394 height 57
click at [883, 674] on button "SEND" at bounding box center [888, 669] width 57 height 19
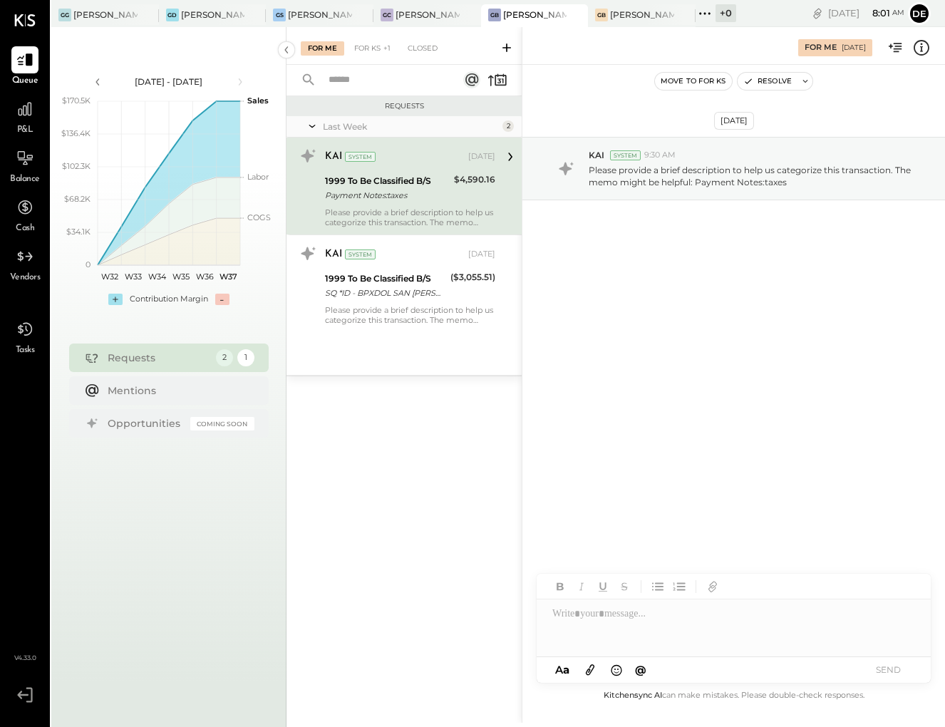
click at [412, 215] on div "Please provide a brief description to help us categorize this transaction. The …" at bounding box center [410, 217] width 170 height 20
click at [410, 201] on div "Payment Notes:taxes" at bounding box center [387, 195] width 125 height 14
click at [718, 628] on div at bounding box center [734, 627] width 394 height 57
click at [883, 666] on button "SEND" at bounding box center [888, 669] width 57 height 19
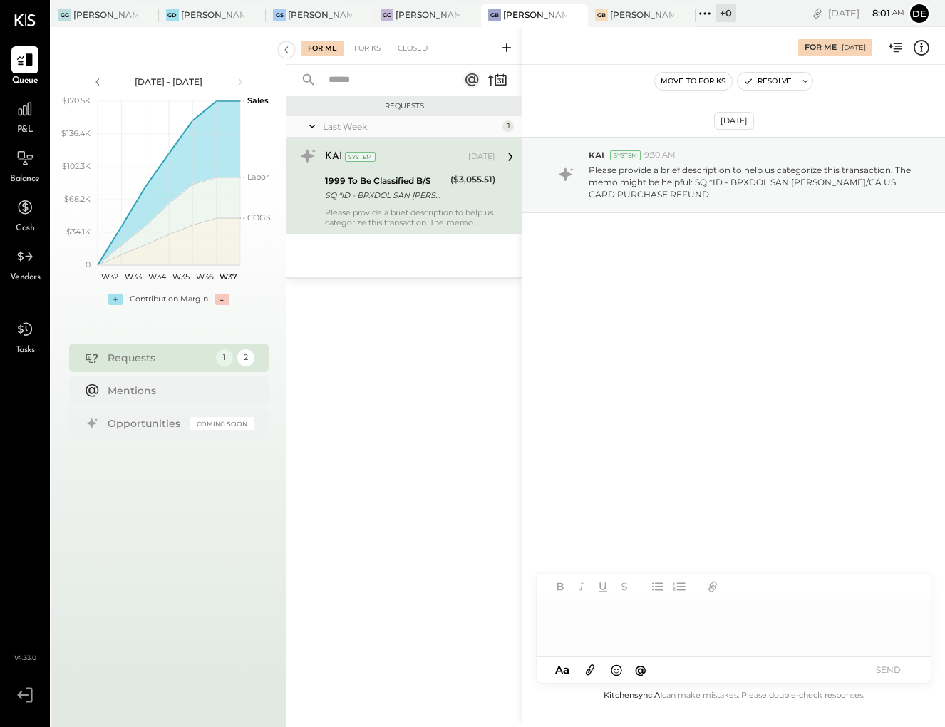
click at [696, 625] on div at bounding box center [734, 627] width 394 height 57
click at [873, 668] on button "SEND" at bounding box center [888, 669] width 57 height 19
